Goal: Navigation & Orientation: Find specific page/section

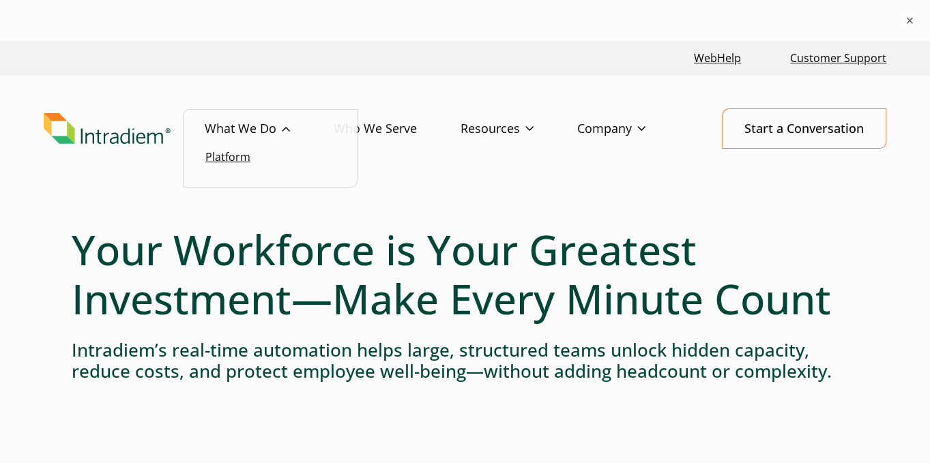
click at [222, 164] on link "Platform" at bounding box center [227, 156] width 45 height 15
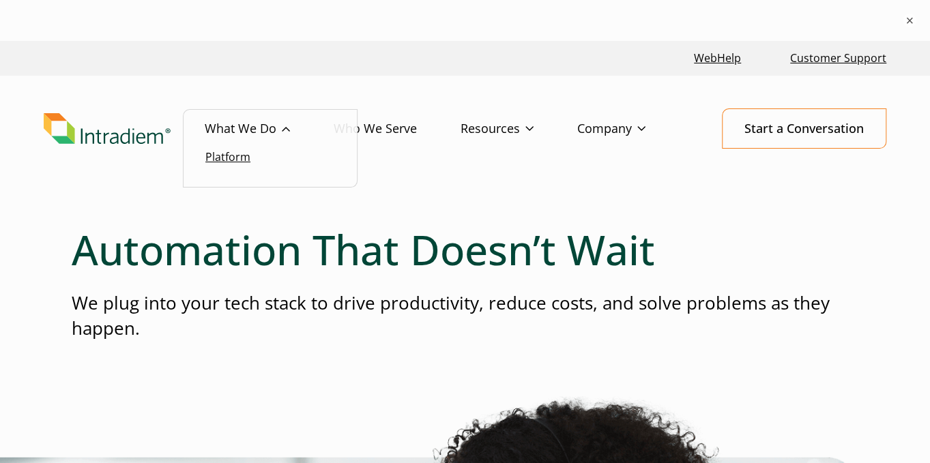
click at [233, 157] on link "Platform" at bounding box center [227, 156] width 45 height 15
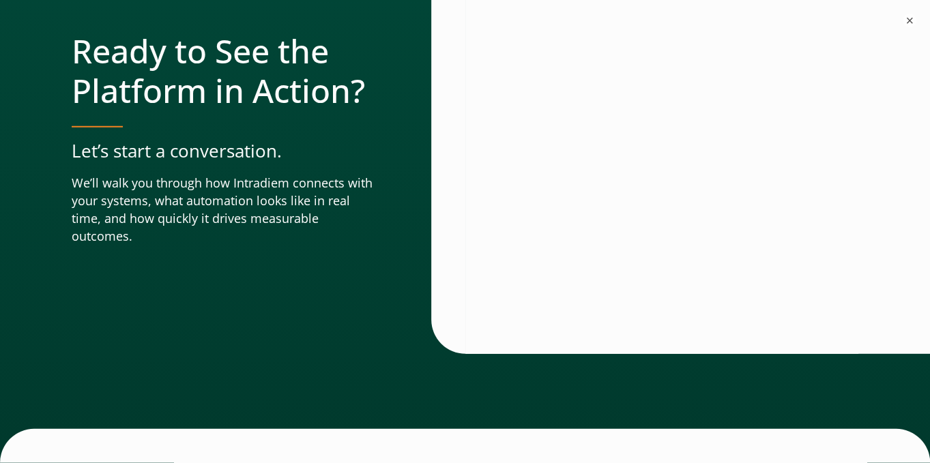
scroll to position [5022, 0]
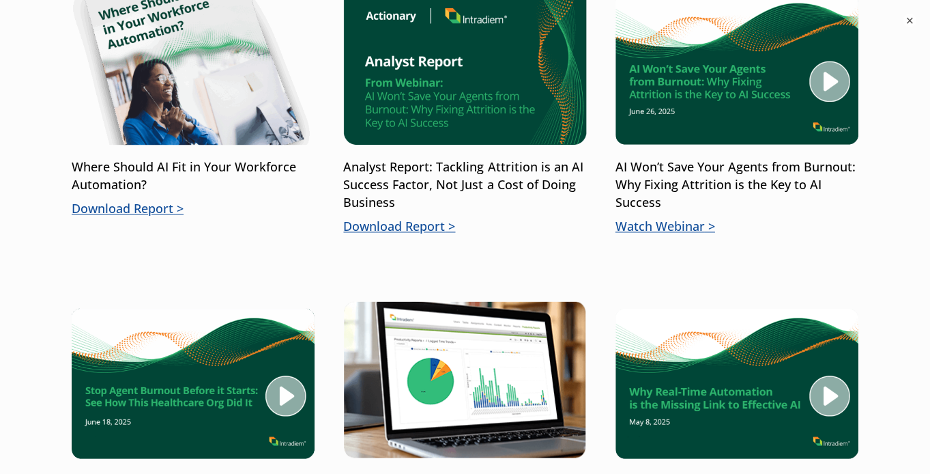
scroll to position [814, 0]
